Goal: Go to known website

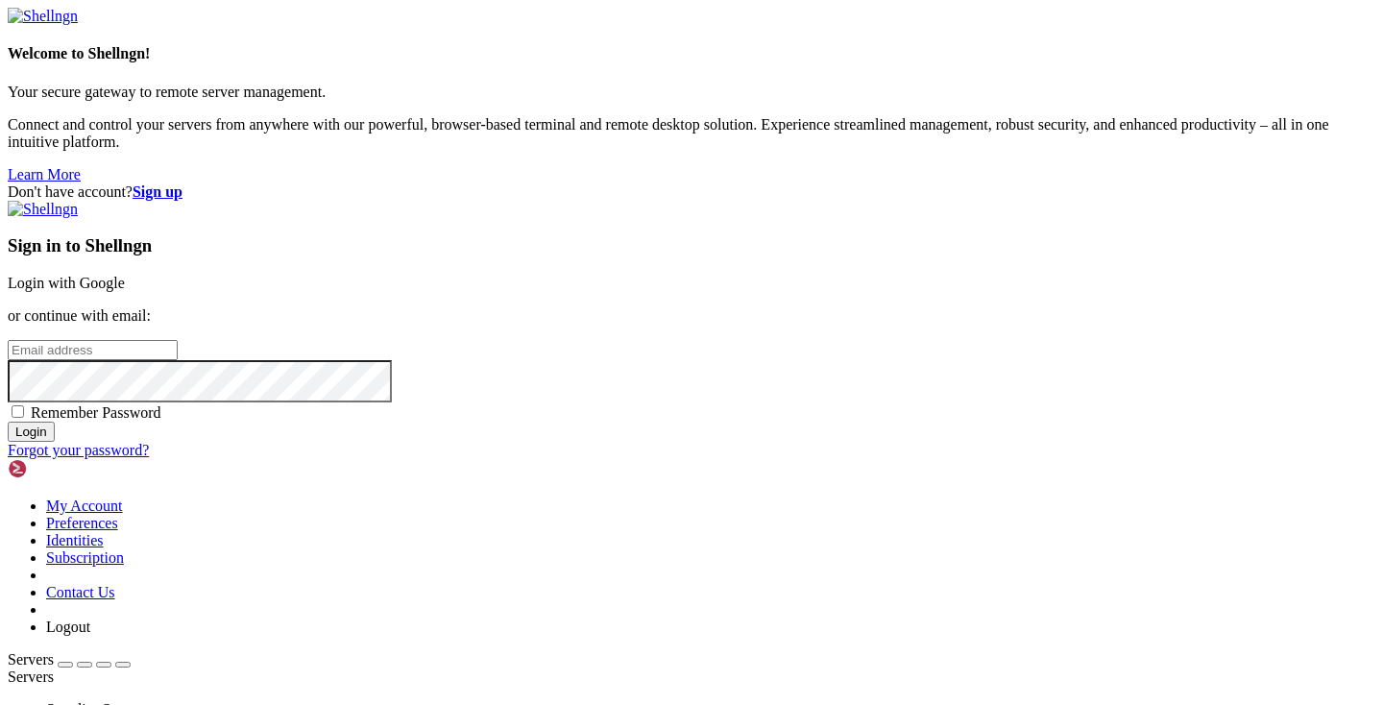
type input "[PERSON_NAME][EMAIL_ADDRESS][DOMAIN_NAME]"
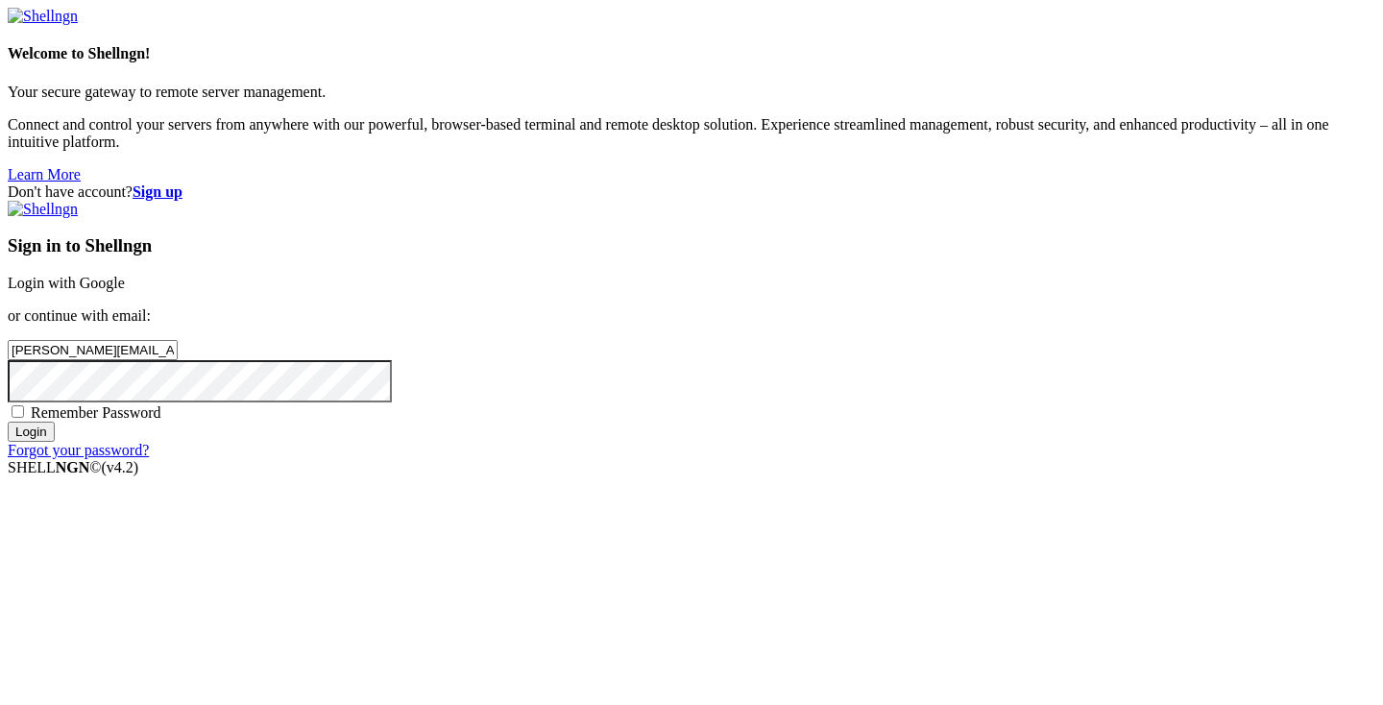
click at [55, 442] on input "Login" at bounding box center [31, 432] width 47 height 20
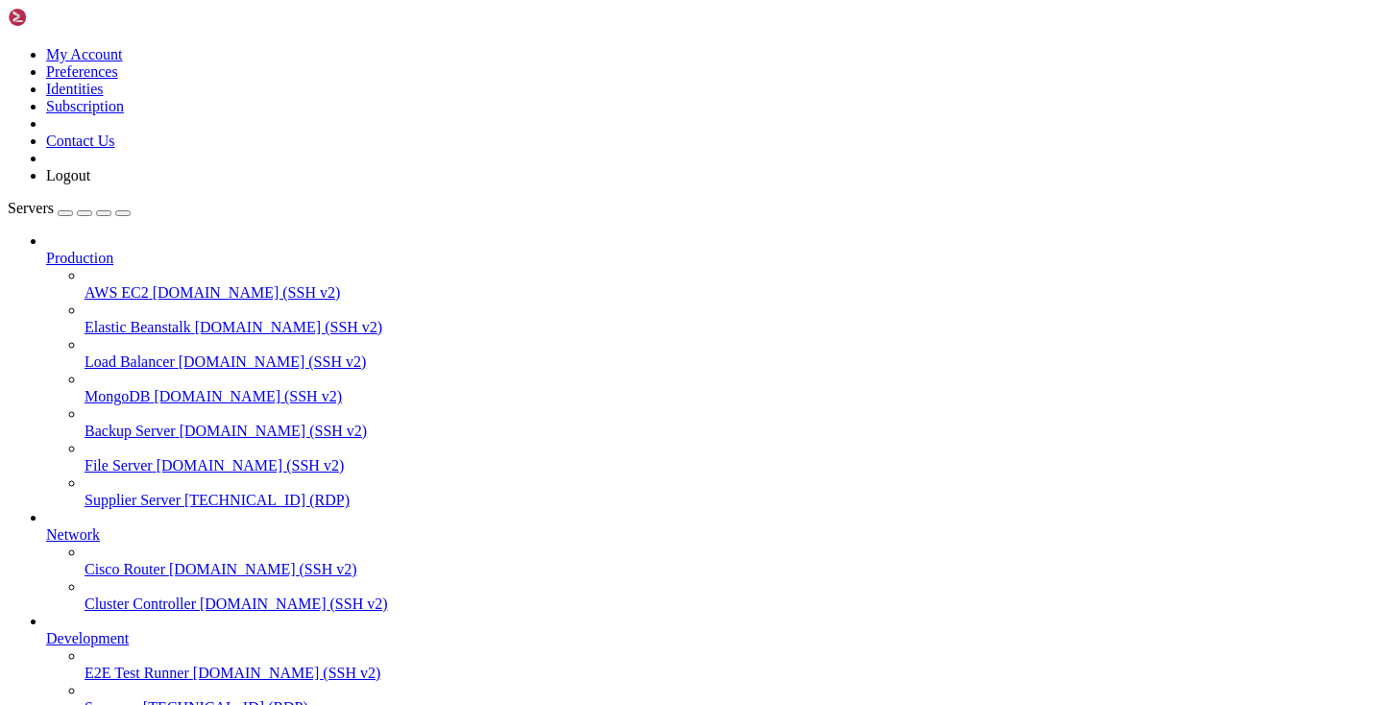
drag, startPoint x: 325, startPoint y: 1326, endPoint x: 218, endPoint y: 1332, distance: 106.8
drag, startPoint x: 328, startPoint y: 1327, endPoint x: 221, endPoint y: 1326, distance: 106.6
